Goal: Information Seeking & Learning: Check status

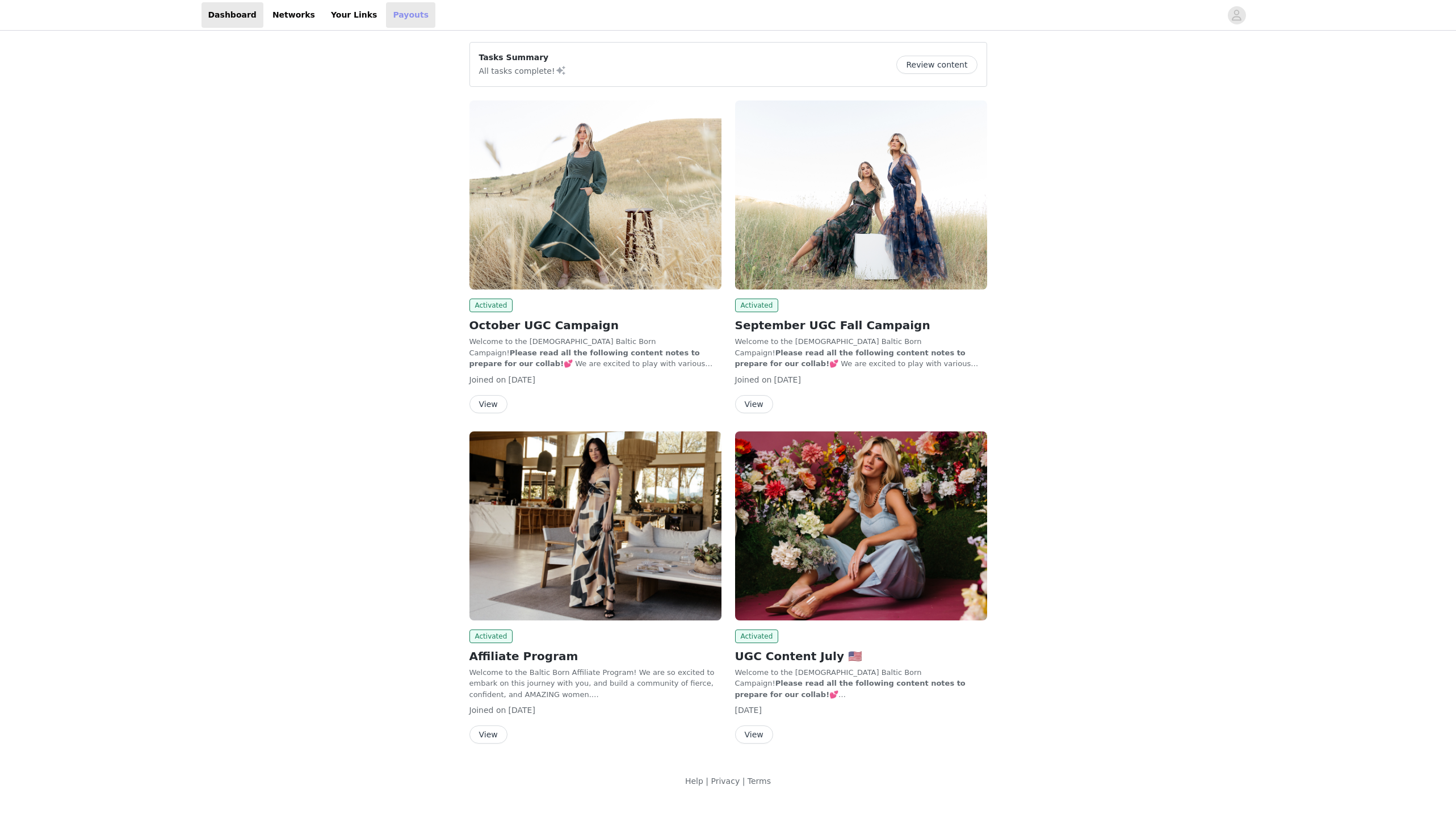
click at [386, 21] on link "Payouts" at bounding box center [410, 15] width 49 height 25
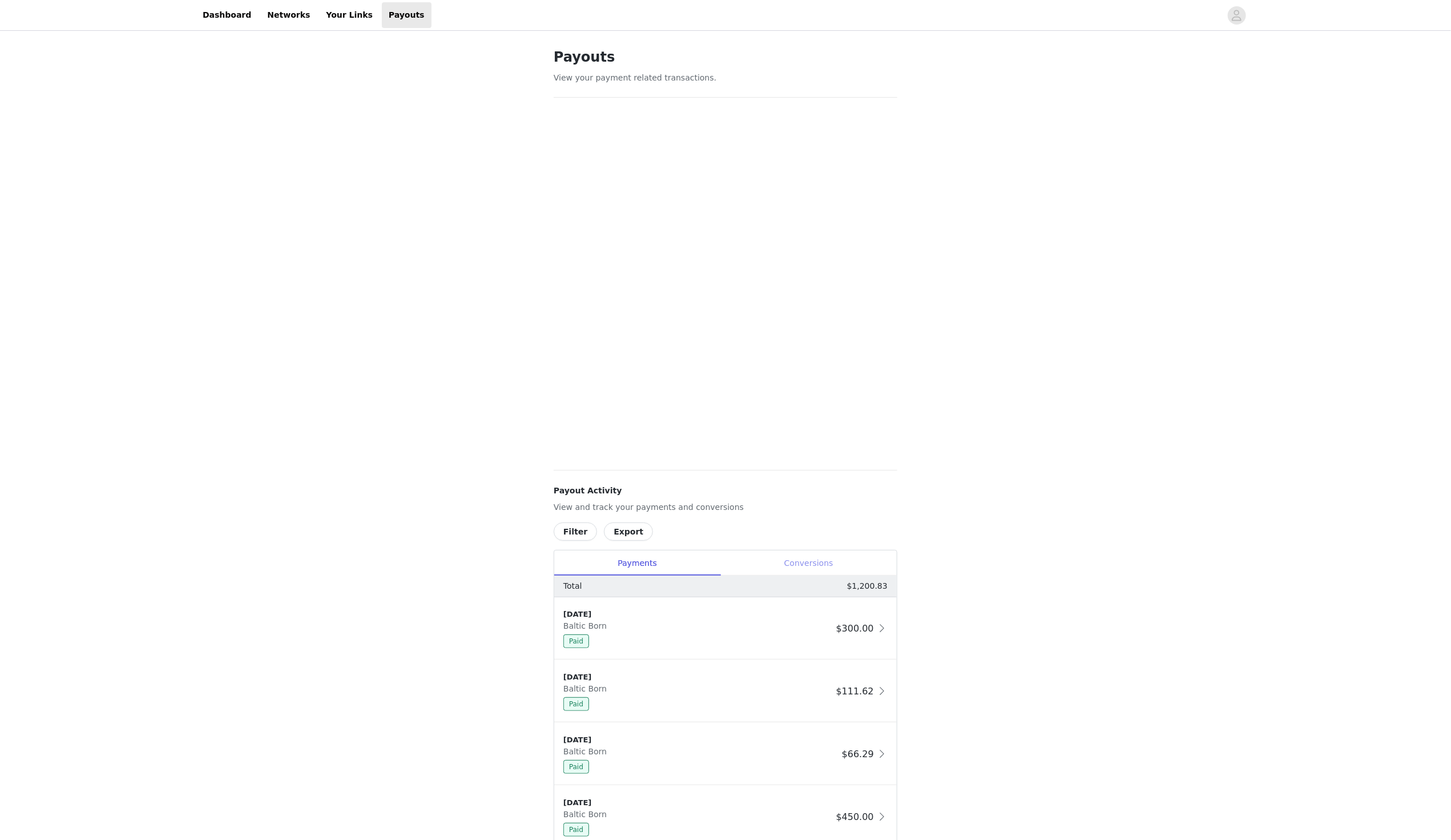
click at [802, 570] on div "Conversions" at bounding box center [808, 563] width 176 height 25
click at [826, 564] on div "Conversions" at bounding box center [808, 563] width 176 height 25
click at [836, 564] on div "Conversions" at bounding box center [808, 563] width 176 height 25
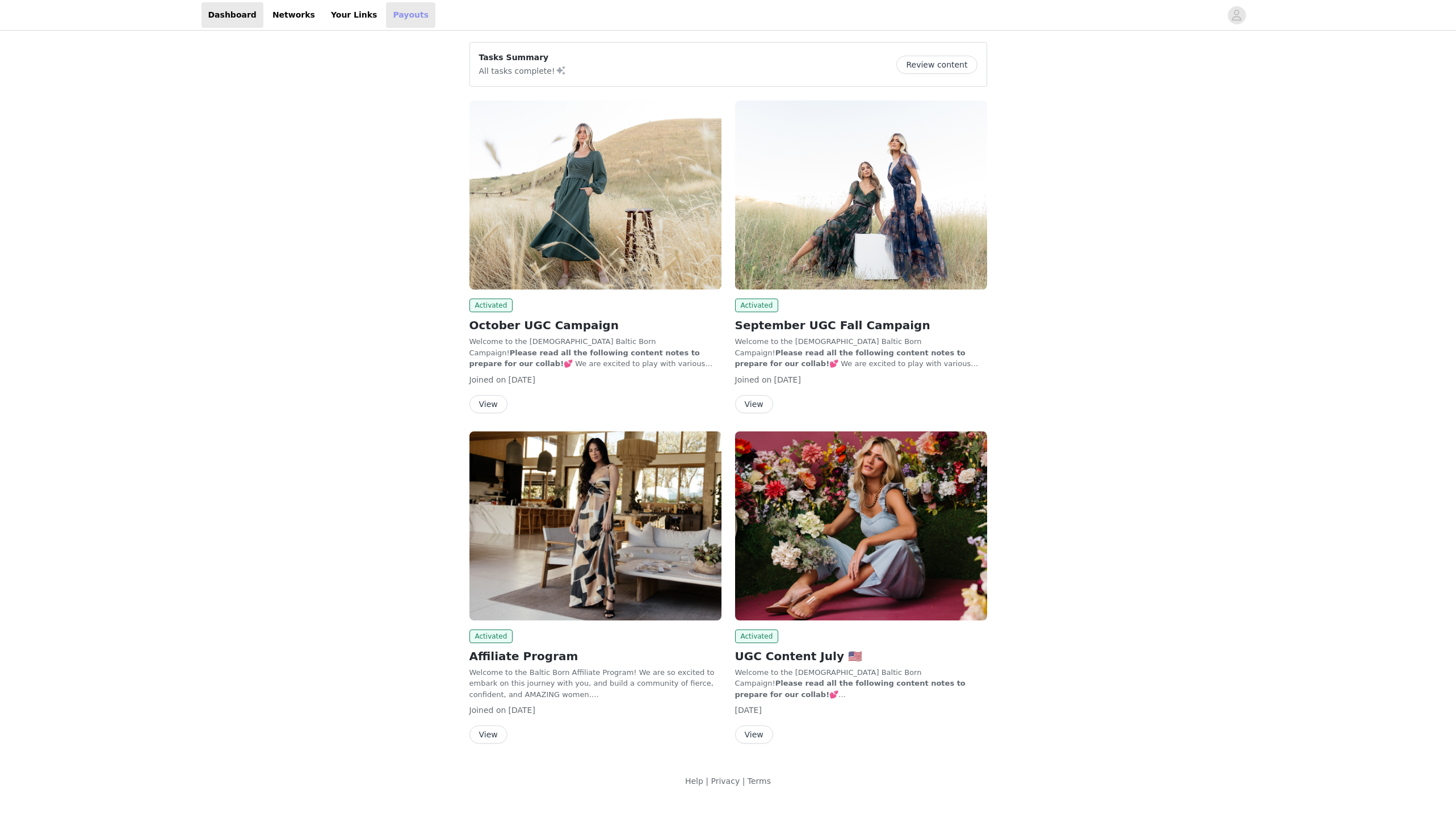
click at [386, 18] on link "Payouts" at bounding box center [410, 15] width 49 height 25
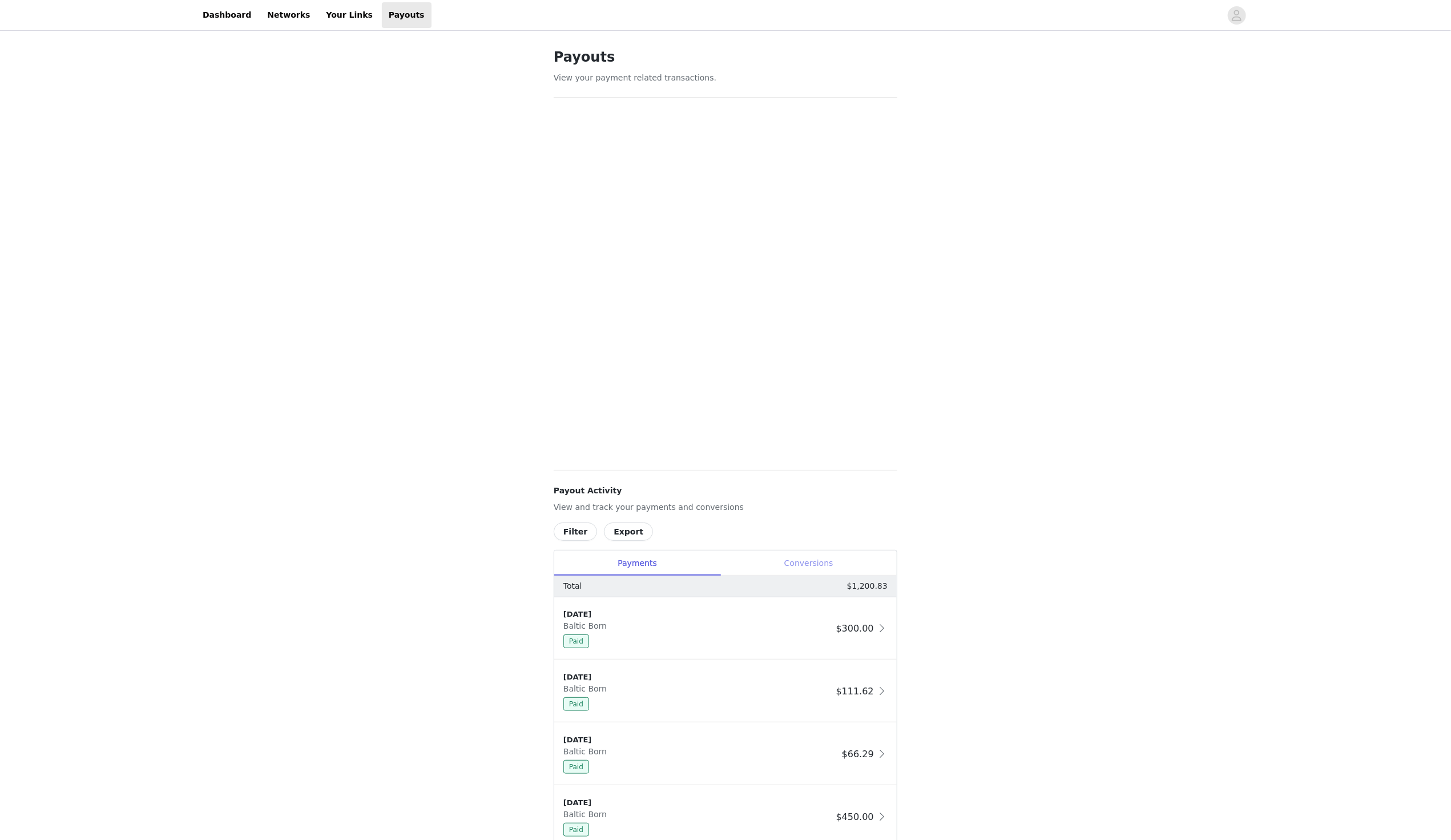
click at [803, 552] on div "Conversions" at bounding box center [808, 563] width 176 height 25
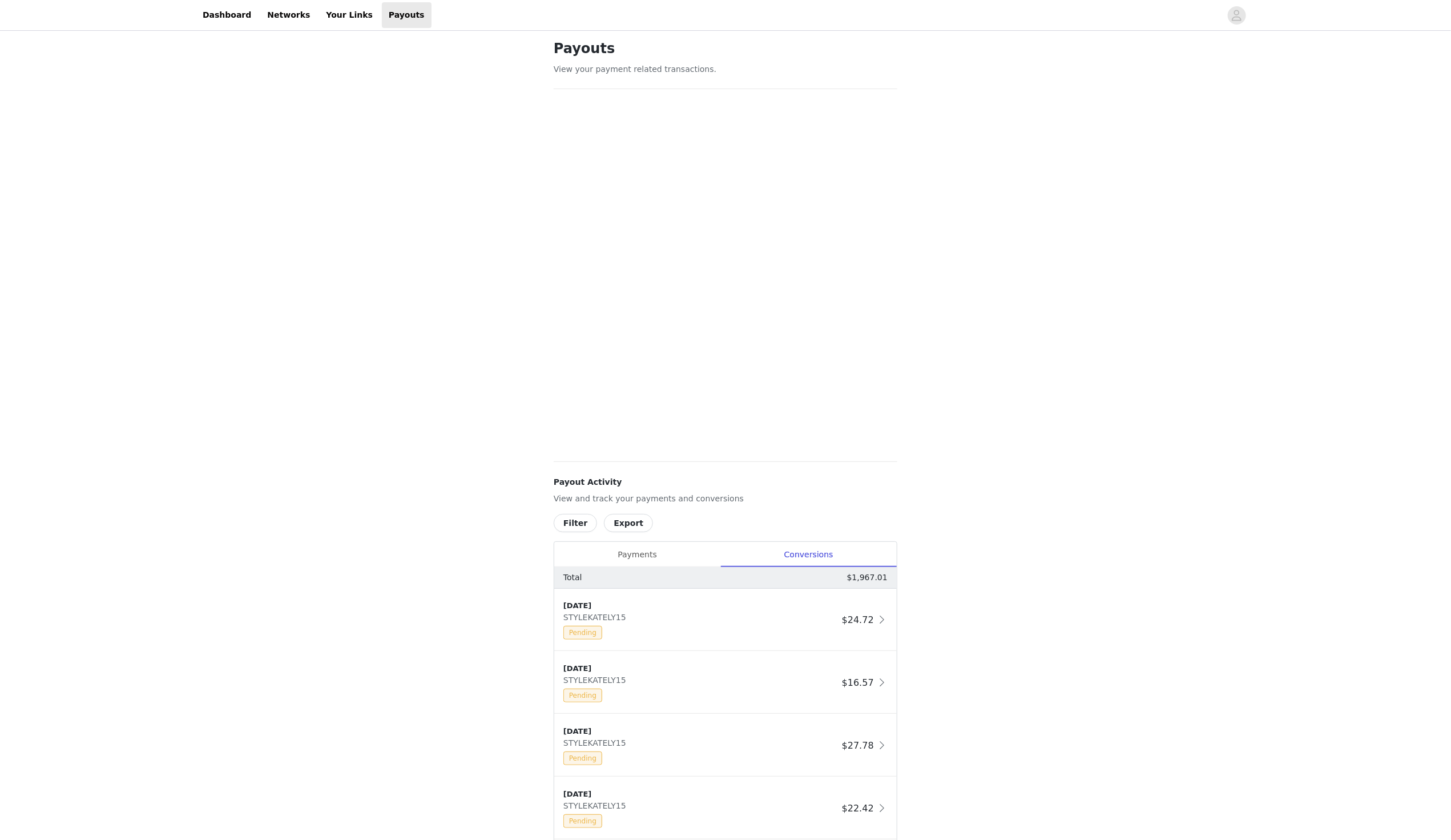
scroll to position [20, 0]
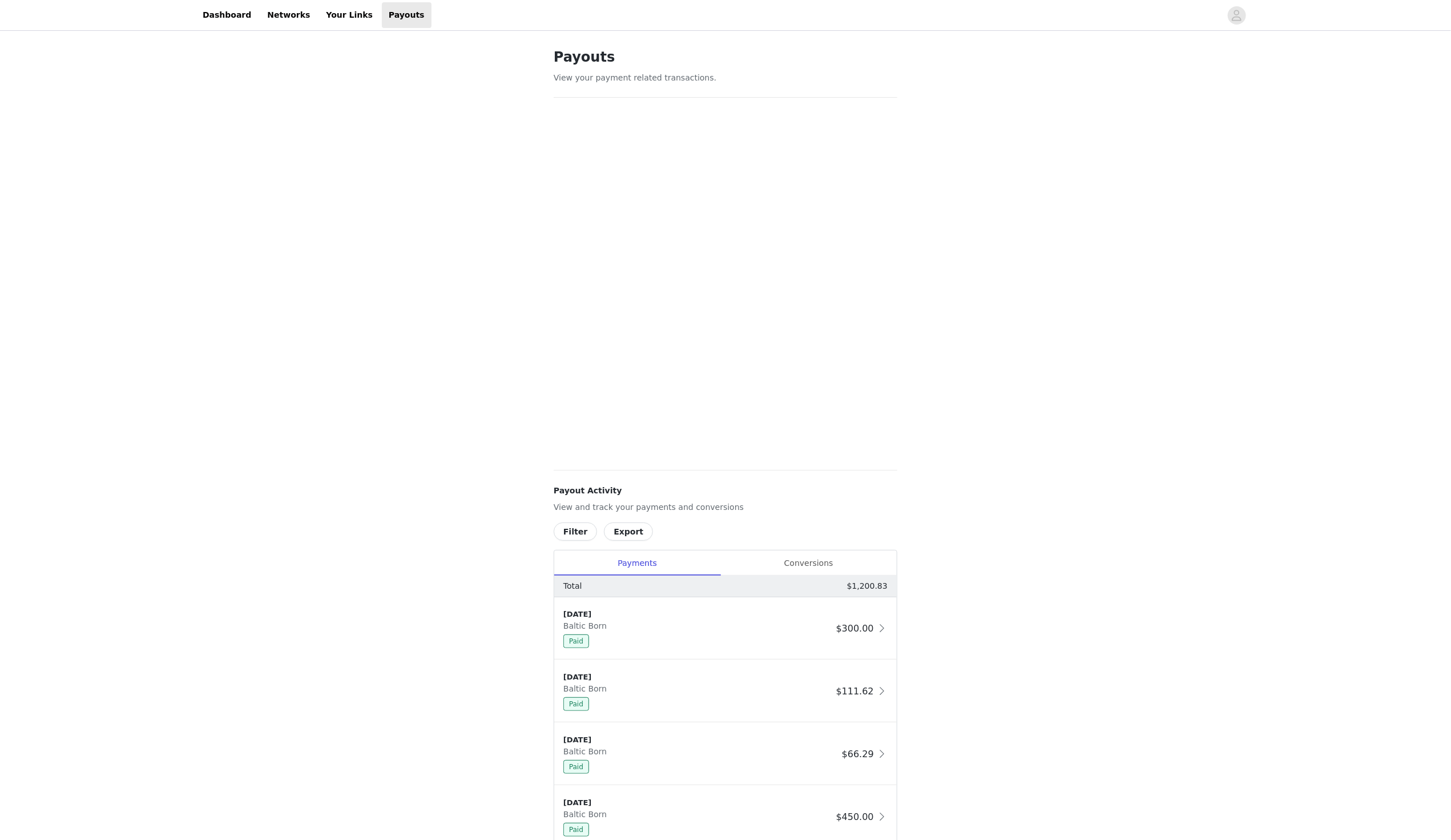
scroll to position [334, 0]
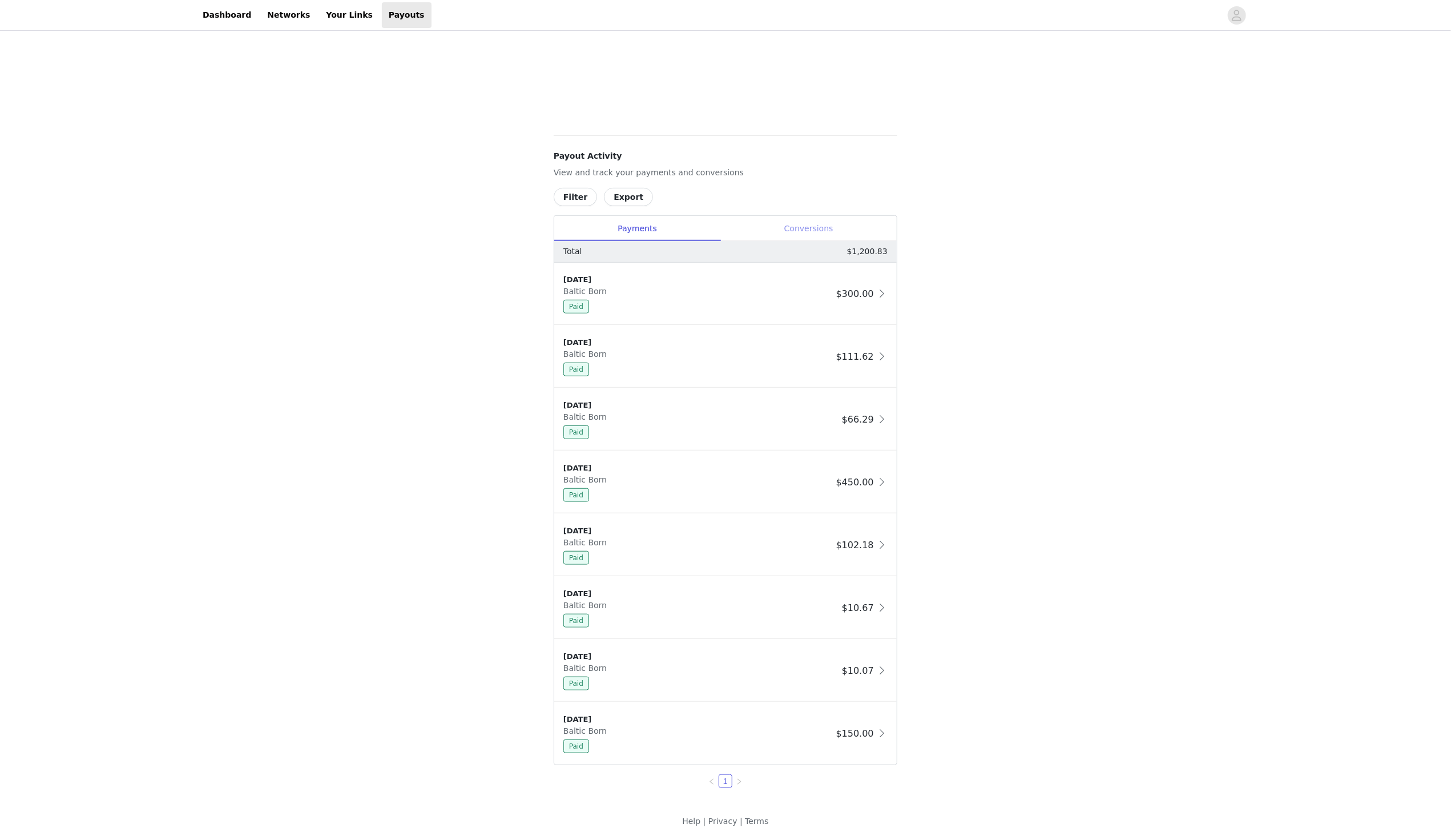
click at [827, 229] on div "Conversions" at bounding box center [808, 228] width 176 height 25
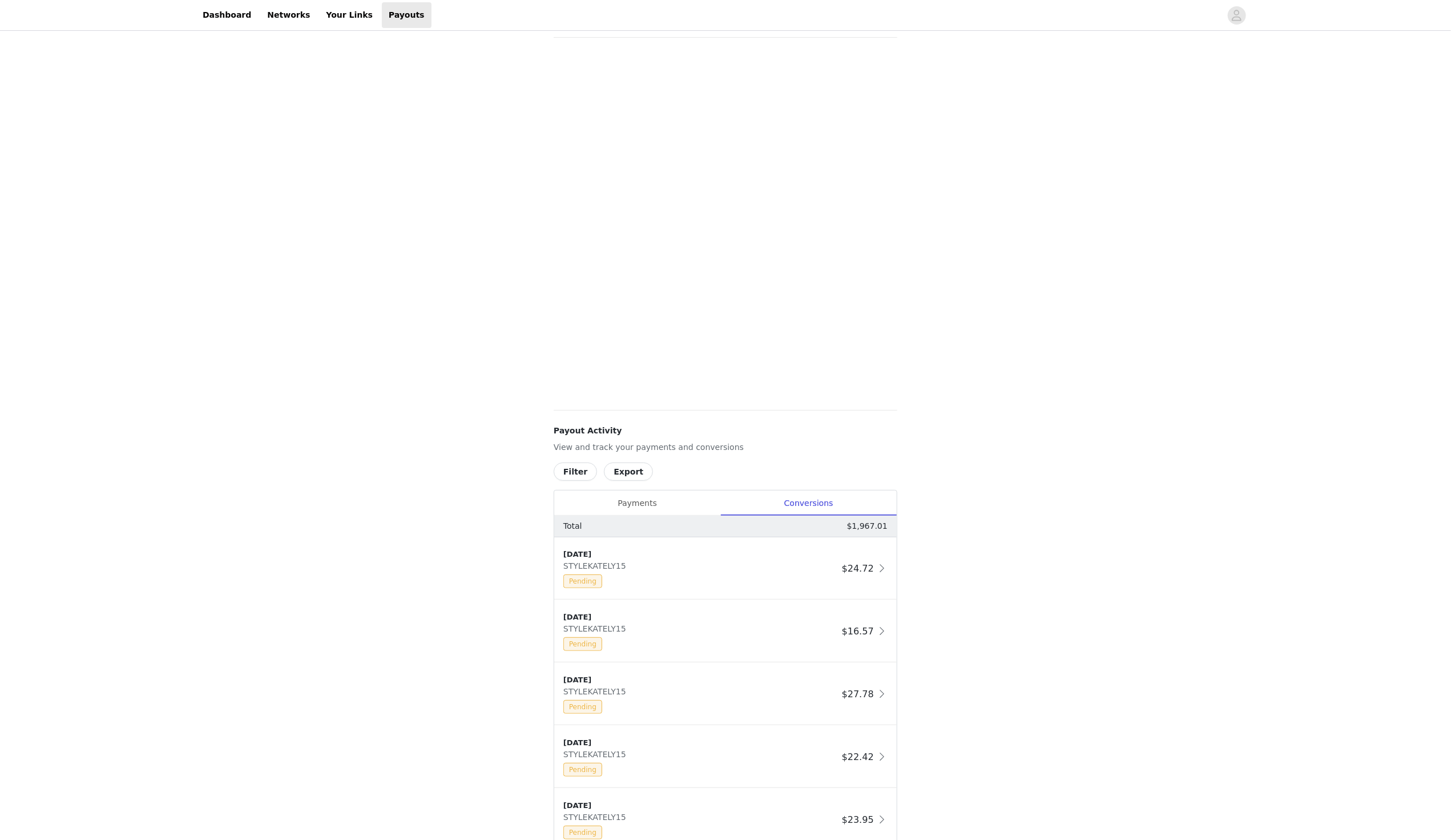
scroll to position [0, 0]
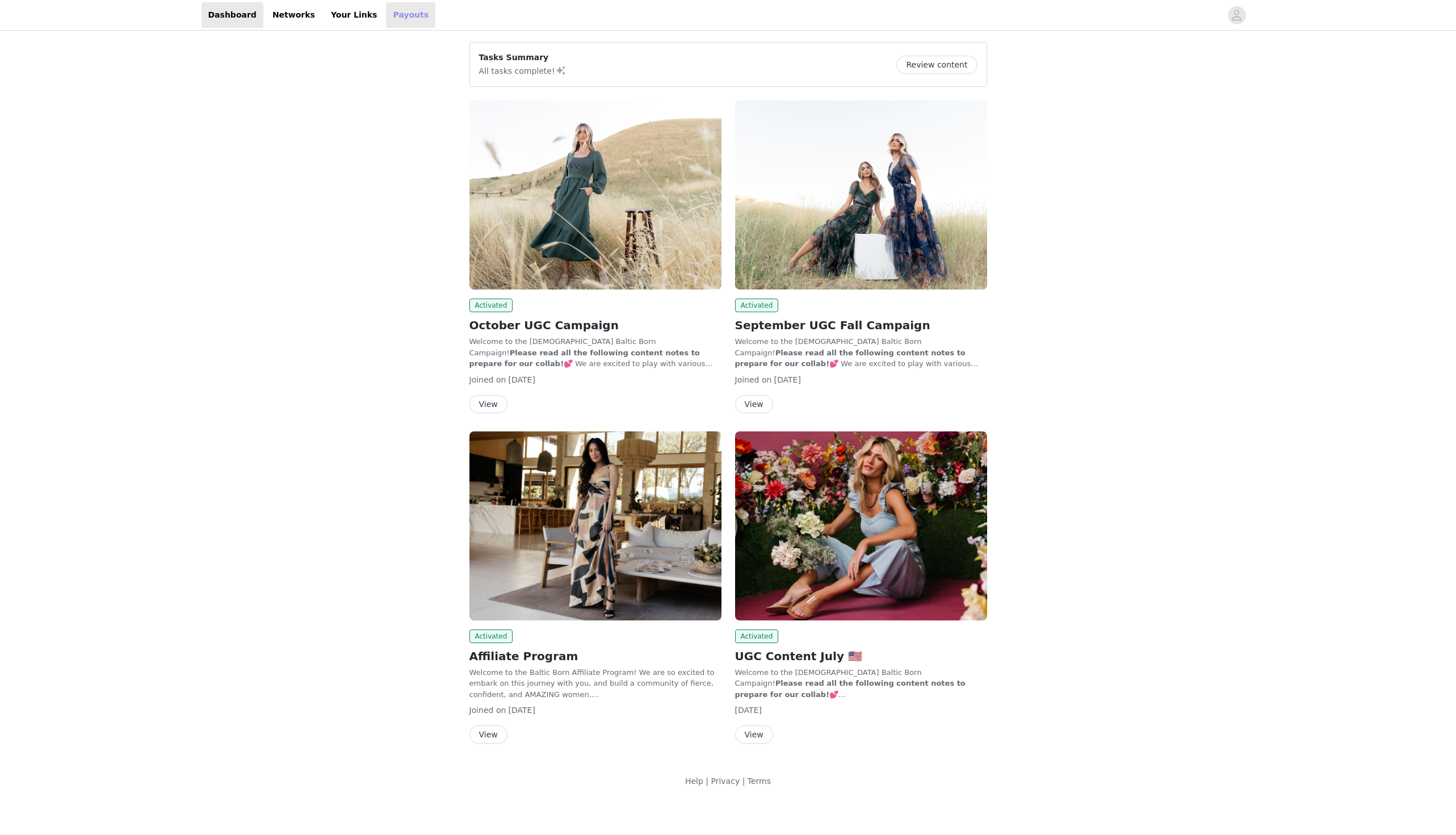
click at [386, 15] on link "Payouts" at bounding box center [410, 15] width 49 height 25
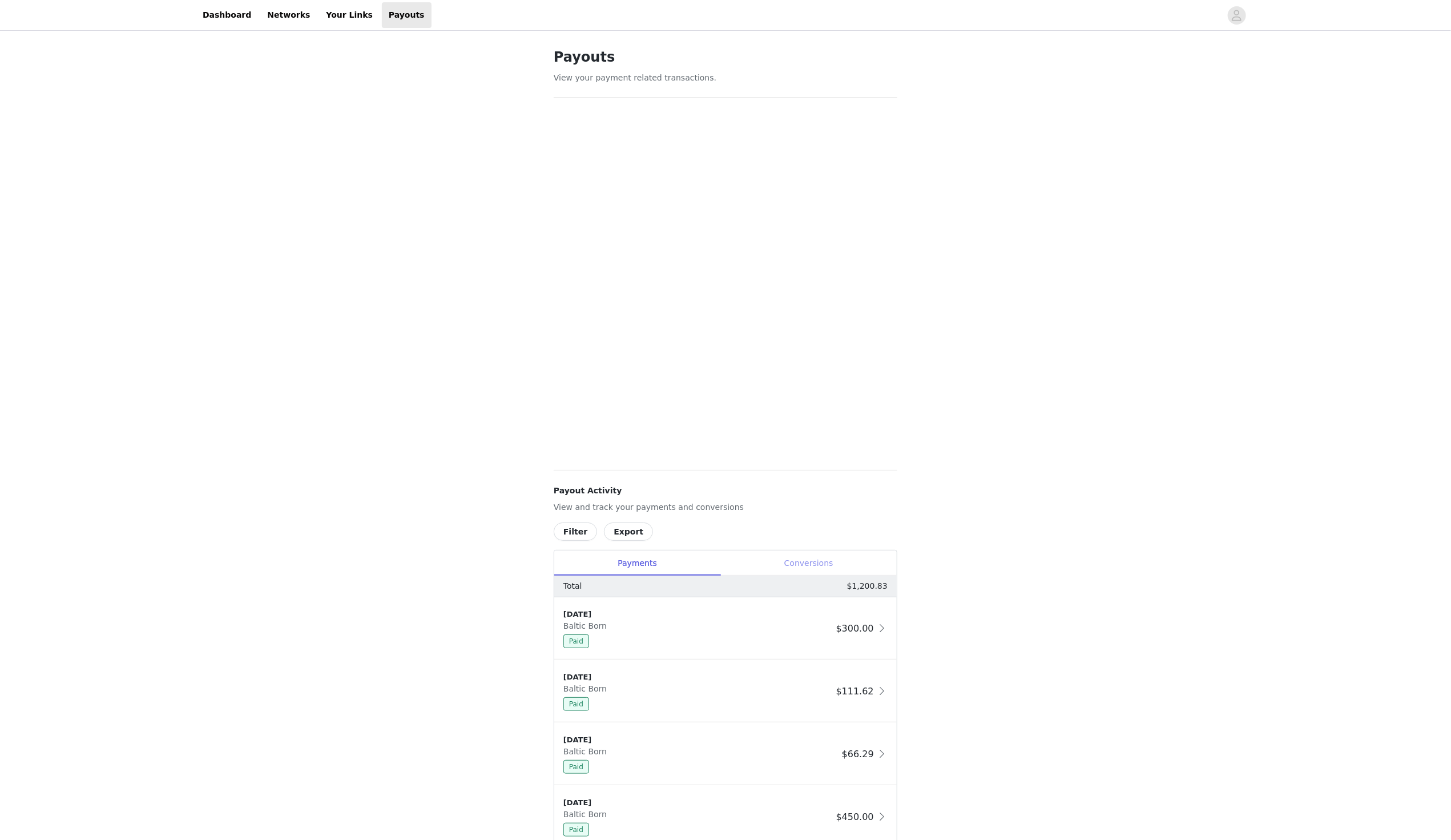
click at [822, 570] on div "Conversions" at bounding box center [808, 563] width 176 height 25
click at [348, 22] on link "Your Links" at bounding box center [350, 15] width 61 height 25
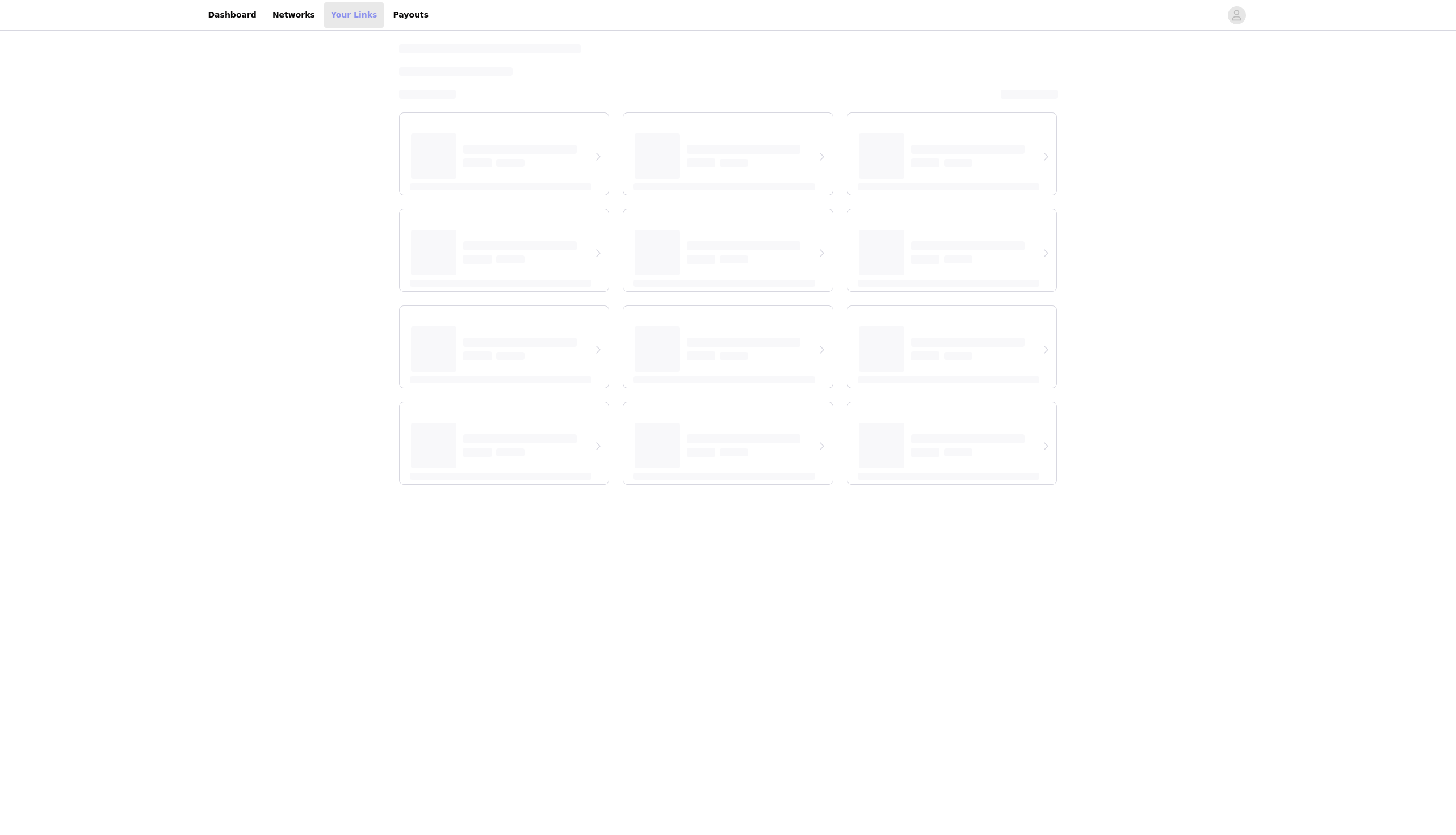
select select "12"
